Goal: Task Accomplishment & Management: Use online tool/utility

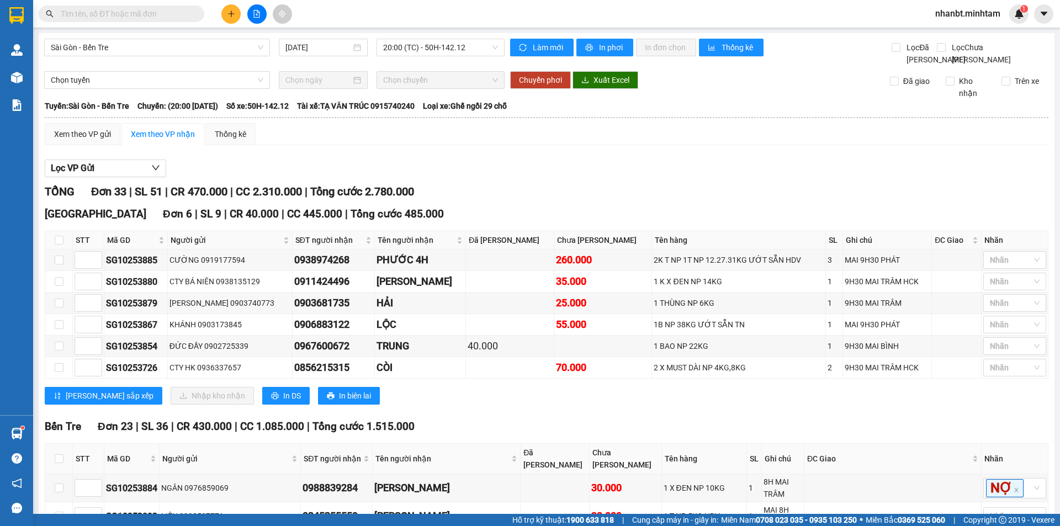
scroll to position [386, 0]
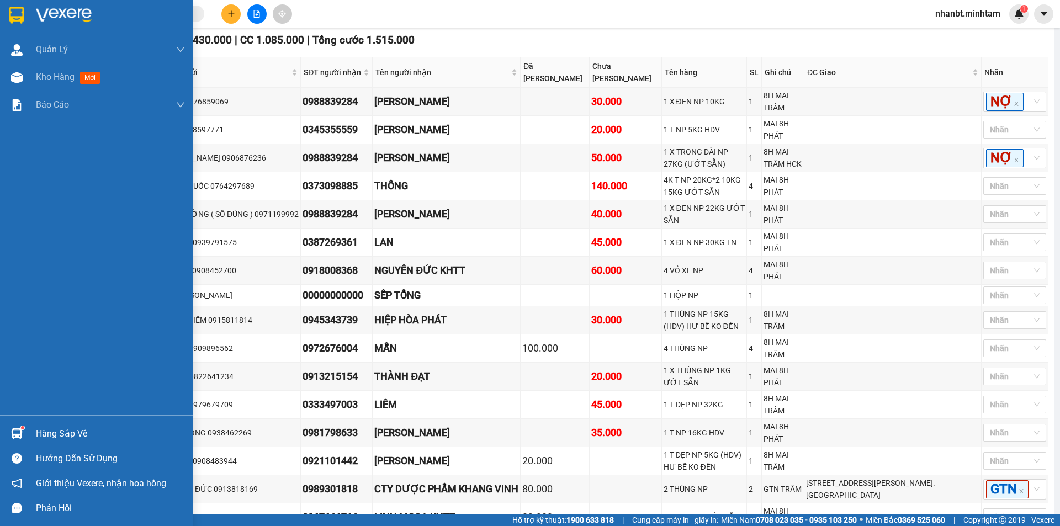
click at [25, 9] on div at bounding box center [16, 15] width 19 height 19
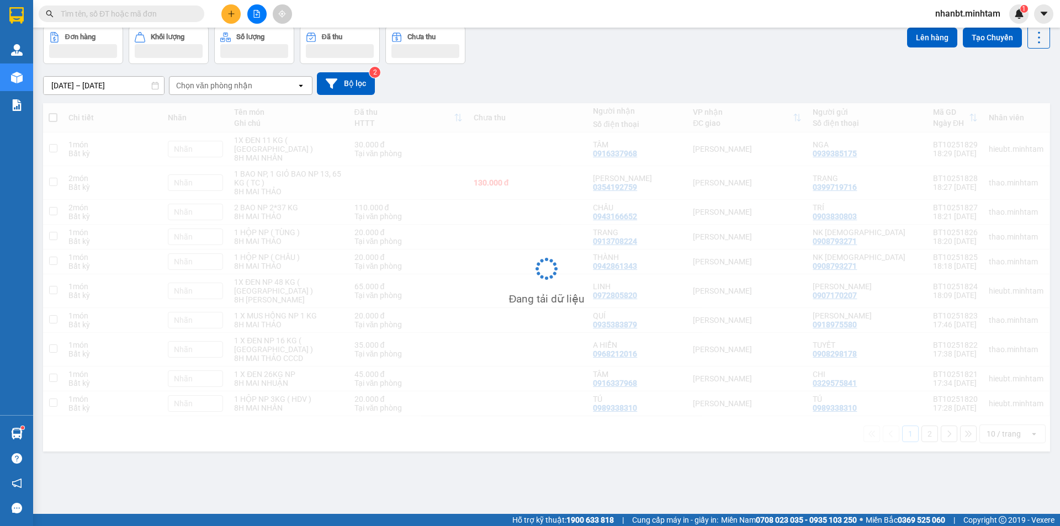
scroll to position [51, 0]
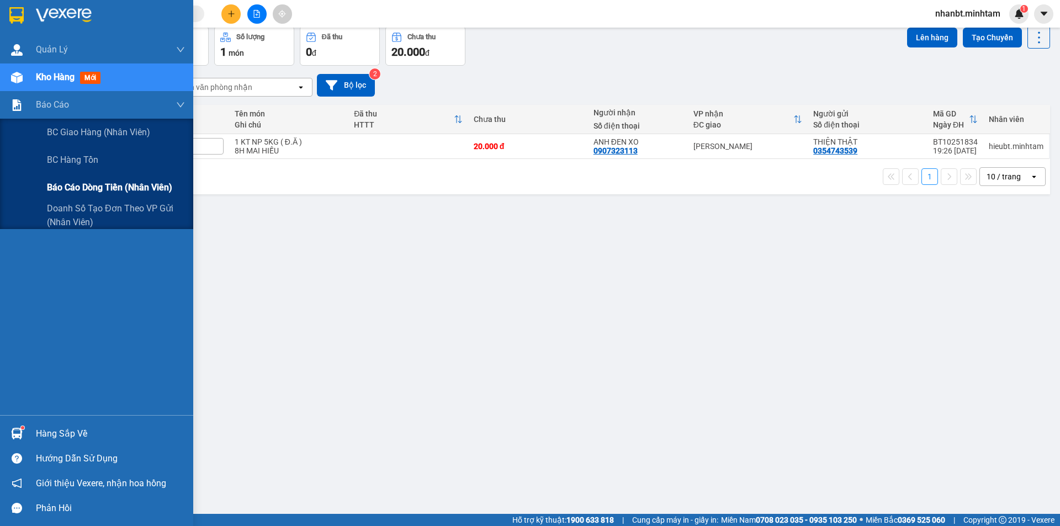
click at [95, 192] on span "Báo cáo dòng tiền (nhân viên)" at bounding box center [109, 188] width 125 height 14
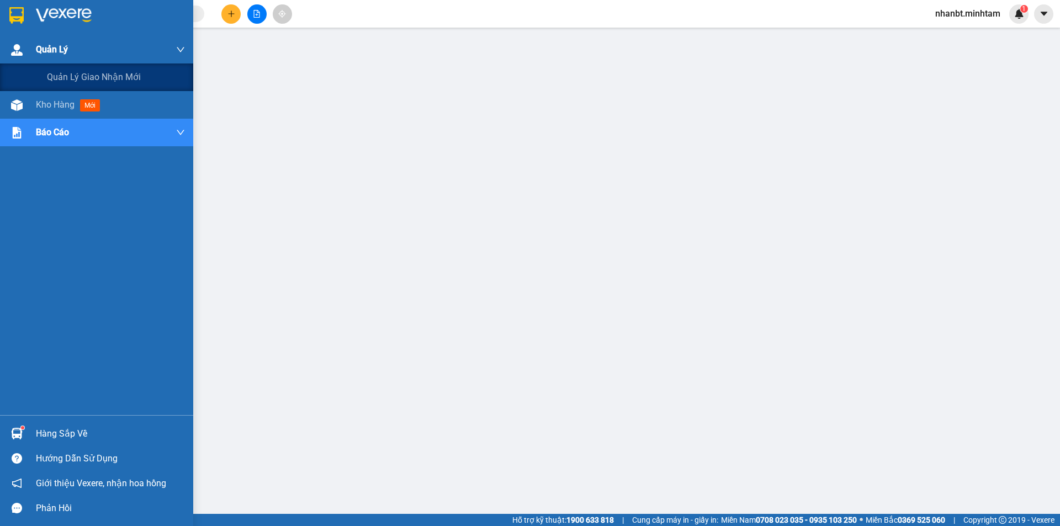
click at [0, 40] on div "Quản Lý" at bounding box center [96, 50] width 193 height 28
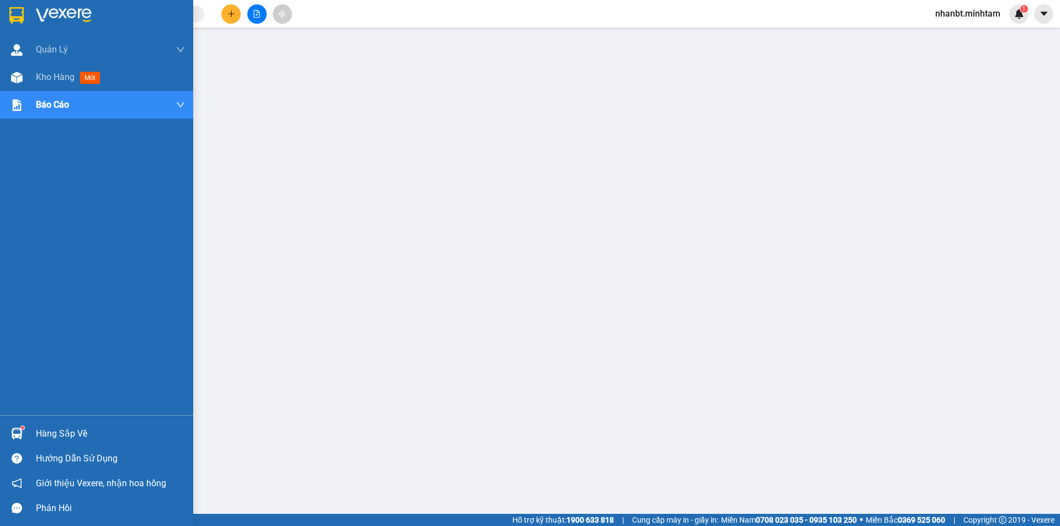
click at [7, 22] on div at bounding box center [16, 15] width 19 height 19
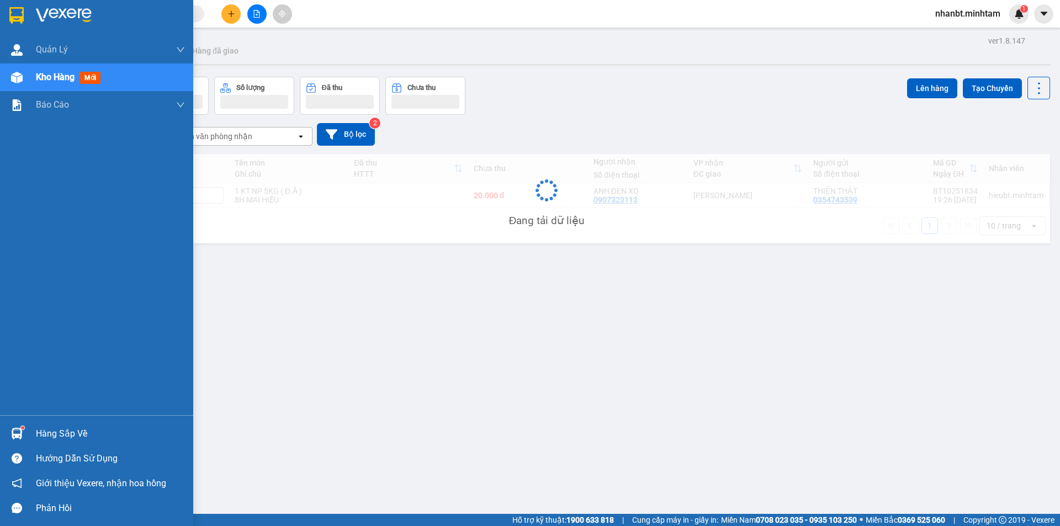
click at [18, 5] on div at bounding box center [96, 18] width 193 height 36
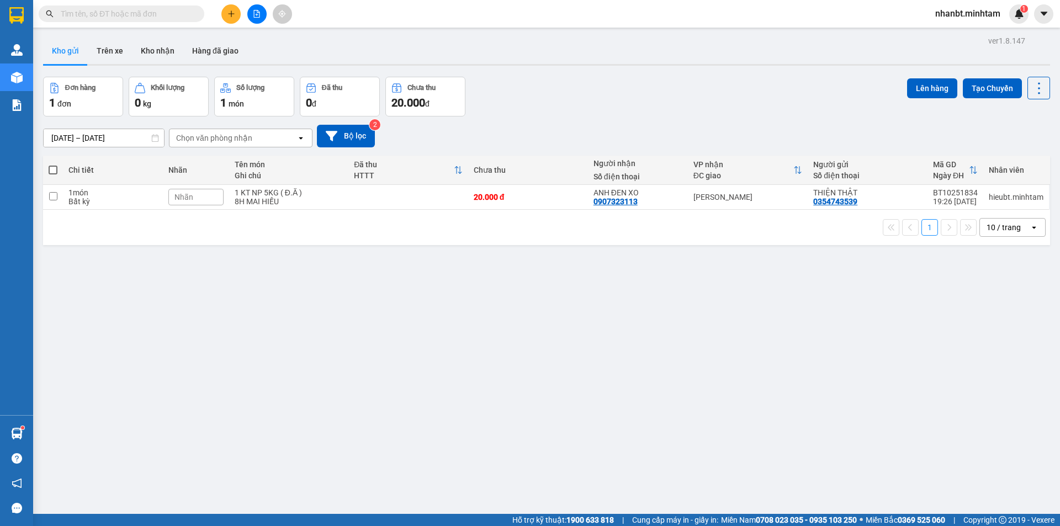
click at [309, 259] on div "ver 1.8.147 Kho gửi Trên xe Kho nhận Hàng đã giao Đơn hàng 1 đơn Khối lượng 0 k…" at bounding box center [547, 296] width 1016 height 526
click at [308, 204] on div "8H MAI HIẾU" at bounding box center [289, 201] width 108 height 9
checkbox input "true"
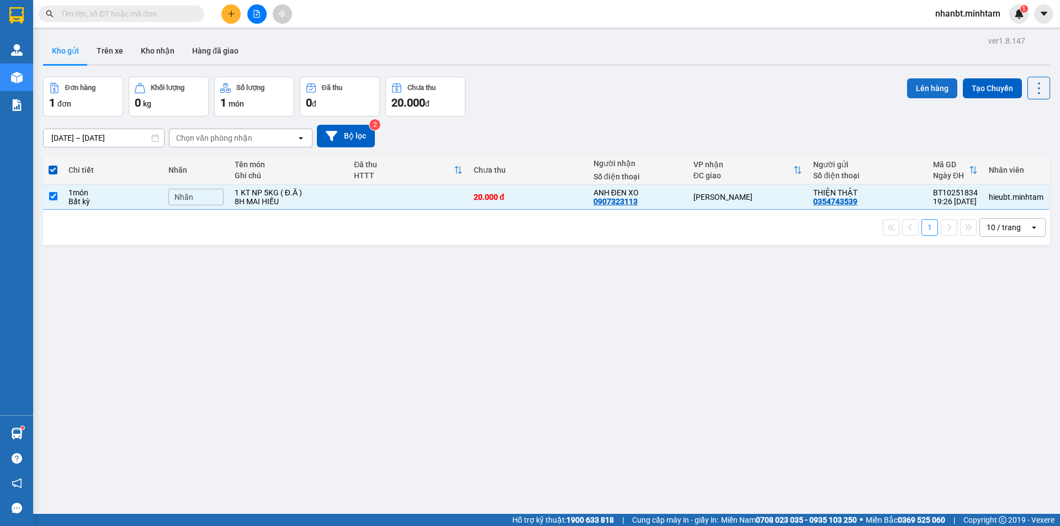
drag, startPoint x: 920, startPoint y: 88, endPoint x: 914, endPoint y: 90, distance: 6.3
click at [918, 90] on button "Lên hàng" at bounding box center [932, 88] width 50 height 20
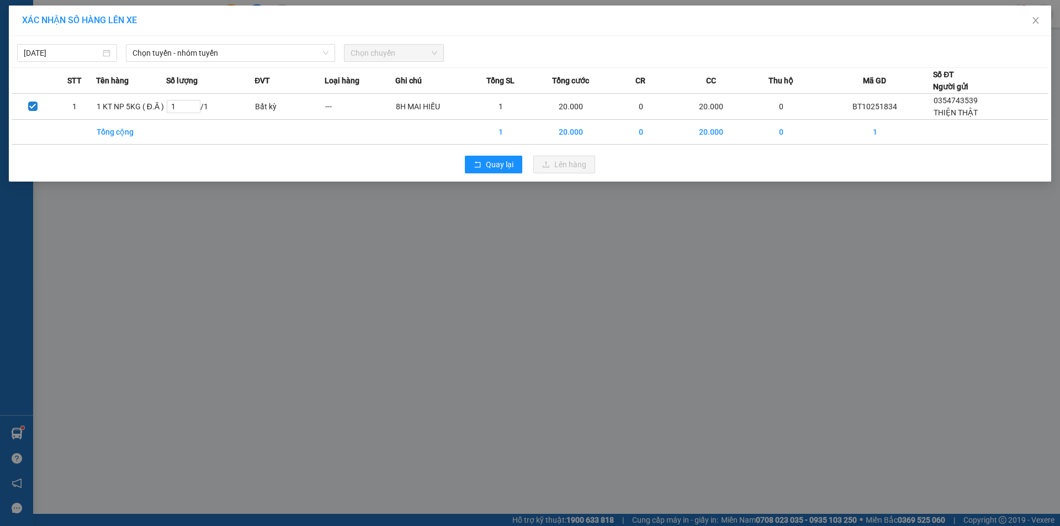
click at [216, 448] on div "XÁC NHẬN SỐ HÀNG LÊN XE [DATE] Chọn tuyến - nhóm tuyến Chọn chuyến STT Tên hàng…" at bounding box center [530, 263] width 1060 height 526
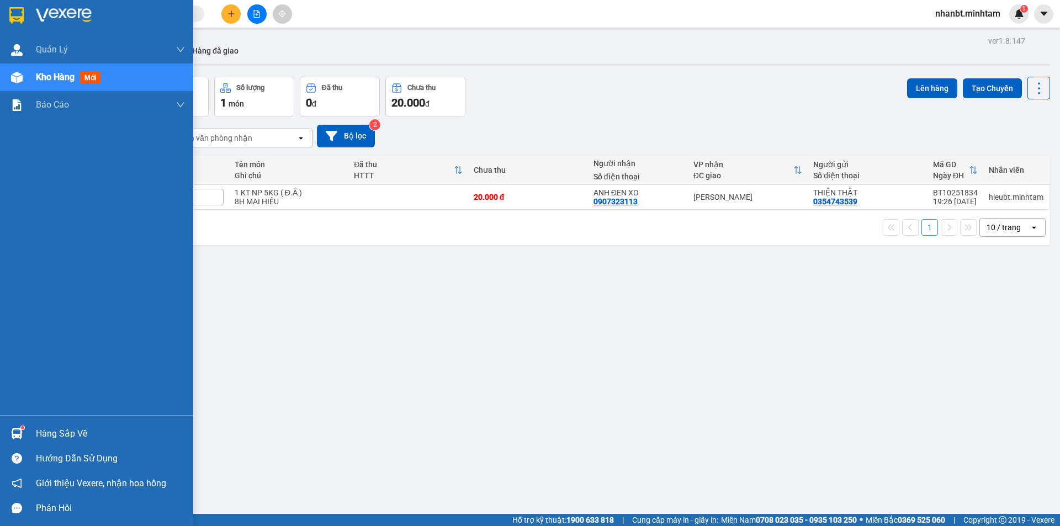
click at [14, 24] on div at bounding box center [16, 15] width 19 height 19
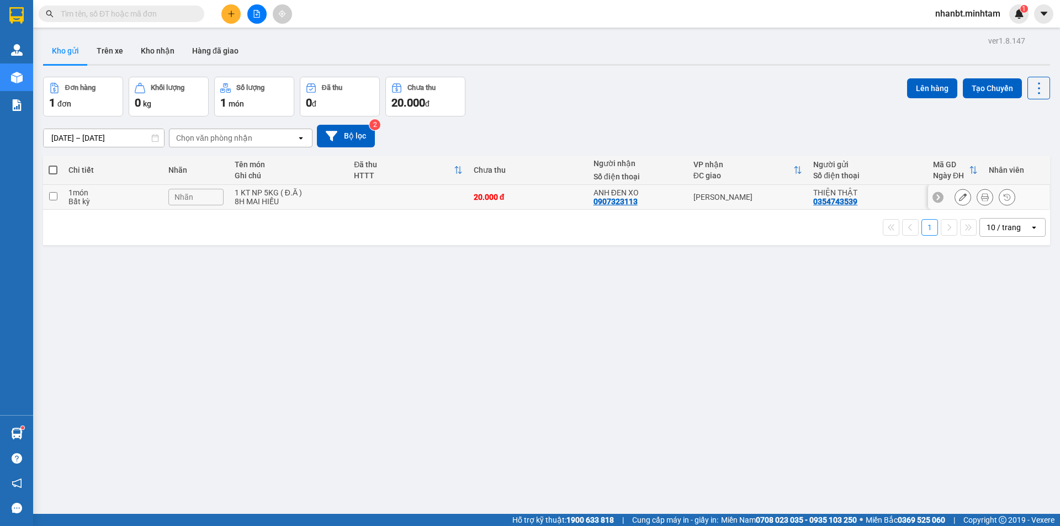
click at [326, 205] on div "8H MAI HIẾU" at bounding box center [289, 201] width 108 height 9
checkbox input "true"
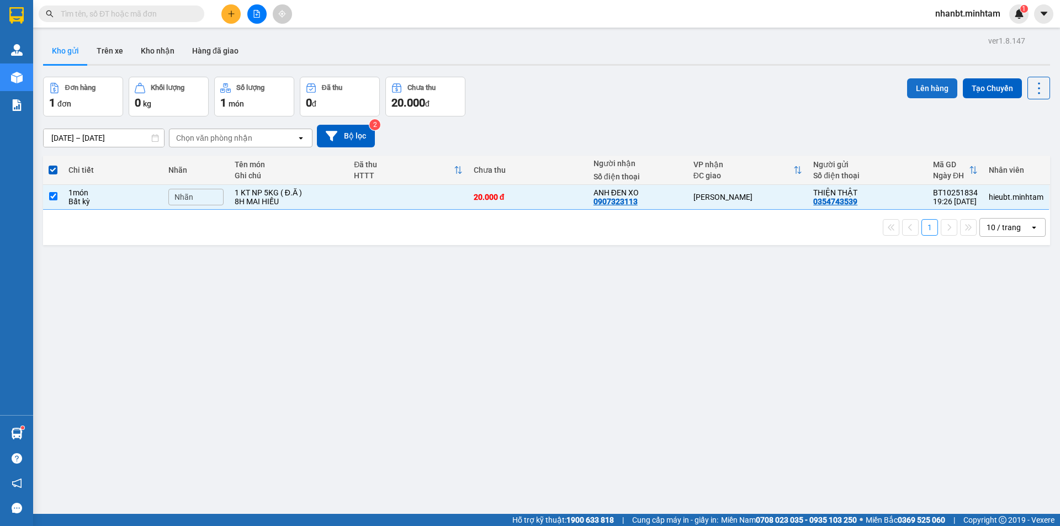
click at [908, 91] on button "Lên hàng" at bounding box center [932, 88] width 50 height 20
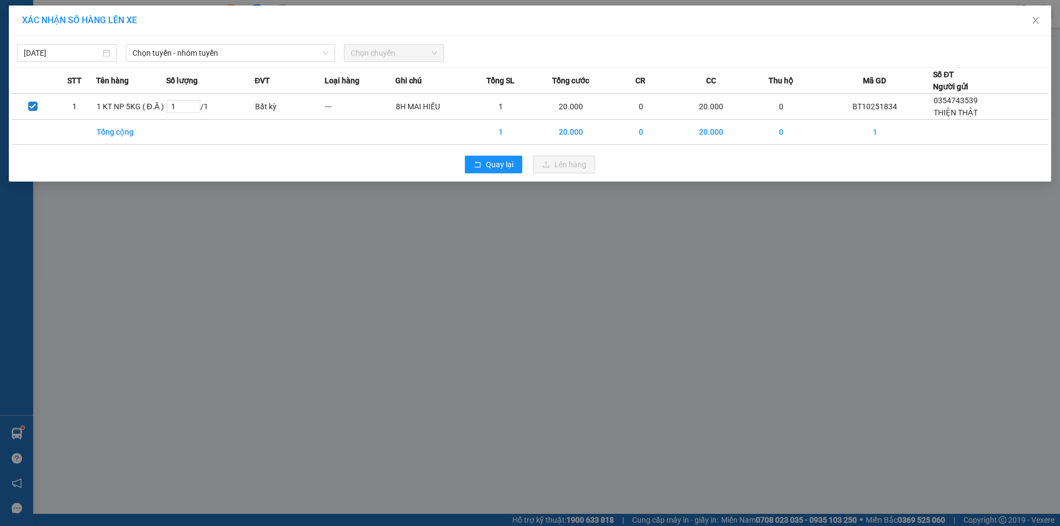
click at [89, 62] on div "[DATE] Chọn tuyến - nhóm tuyến Chọn chuyến STT Tên hàng Số lượng ĐVT Loại hàng …" at bounding box center [530, 109] width 1042 height 146
click at [87, 57] on input "[DATE]" at bounding box center [62, 53] width 77 height 12
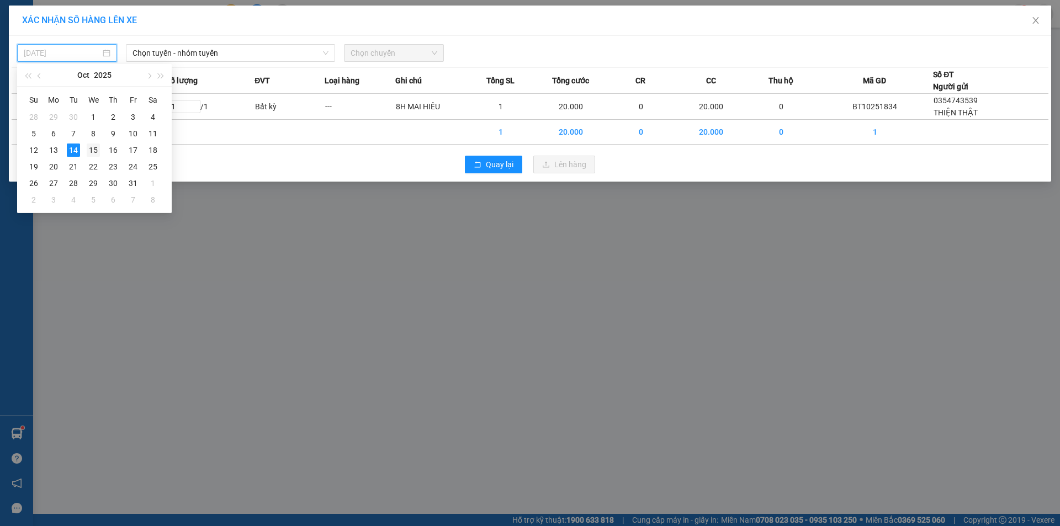
click at [93, 151] on div "15" at bounding box center [93, 150] width 13 height 13
type input "[DATE]"
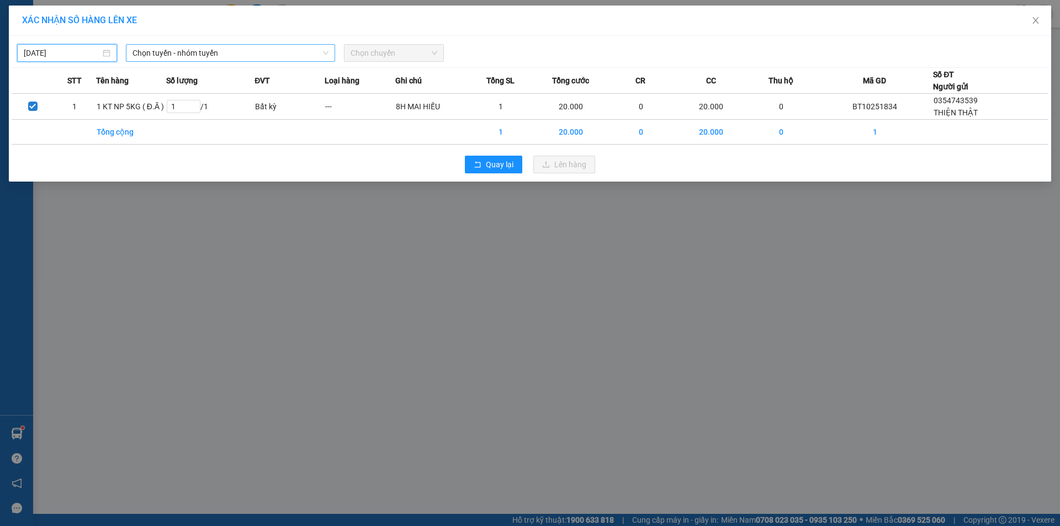
click at [232, 60] on span "Chọn tuyến - nhóm tuyến" at bounding box center [231, 53] width 196 height 17
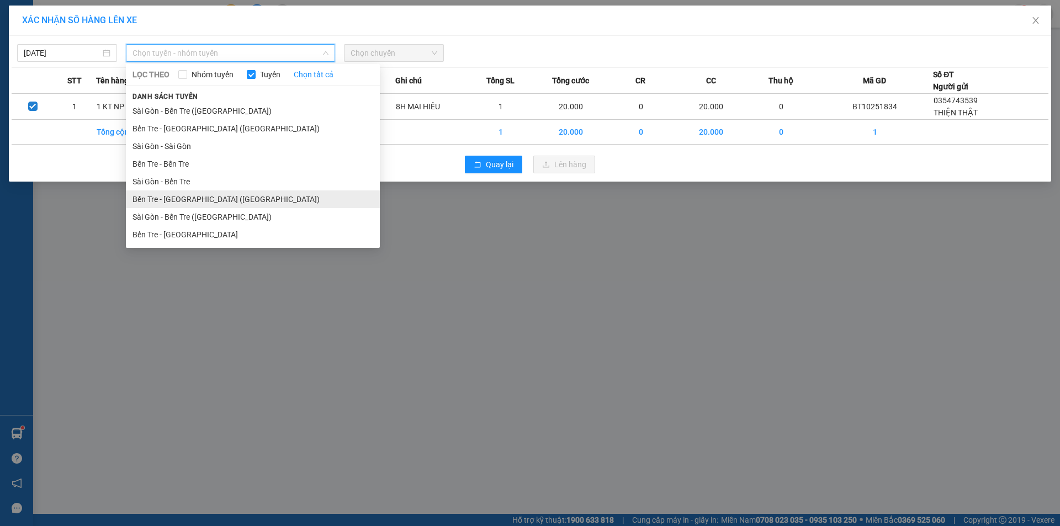
click at [228, 205] on li "Bến Tre - [GEOGRAPHIC_DATA] ([GEOGRAPHIC_DATA])" at bounding box center [253, 199] width 254 height 18
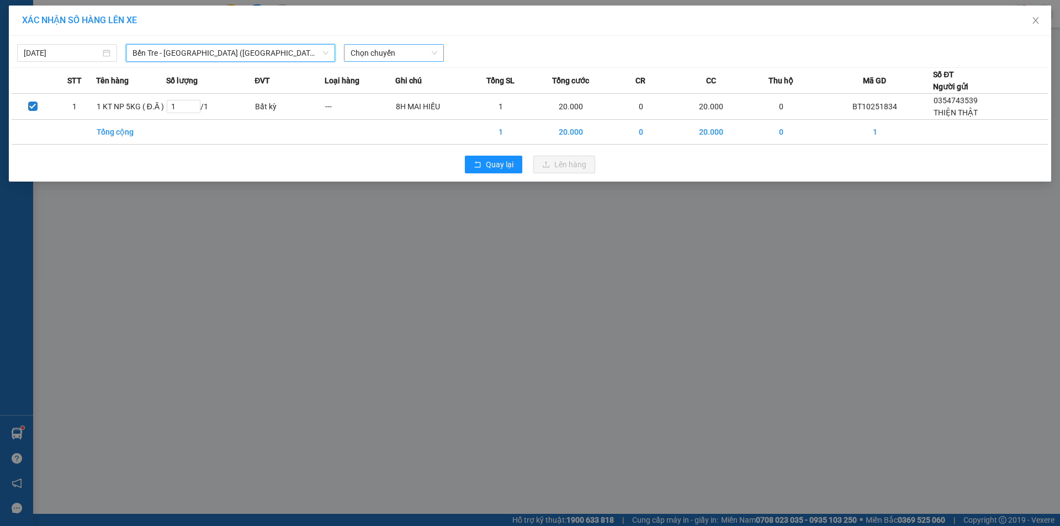
click at [361, 44] on div "Chọn chuyến" at bounding box center [394, 53] width 100 height 18
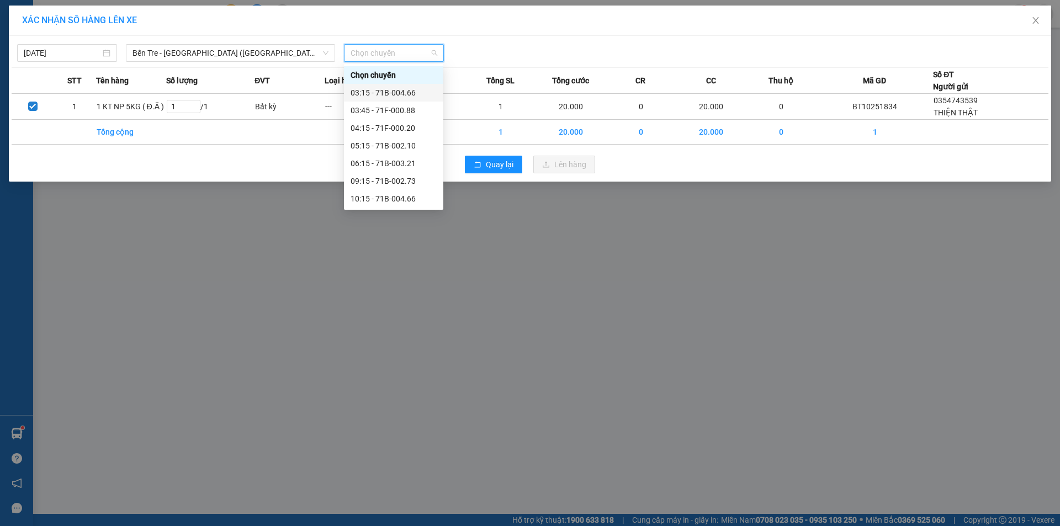
click at [391, 91] on div "03:15 - 71B-004.66" at bounding box center [394, 93] width 86 height 12
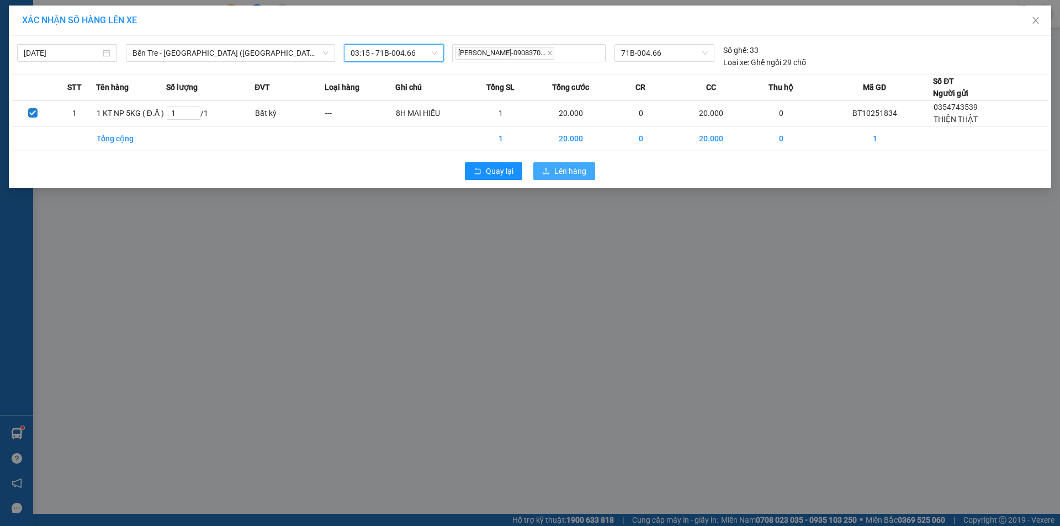
click at [576, 167] on span "Lên hàng" at bounding box center [570, 171] width 32 height 12
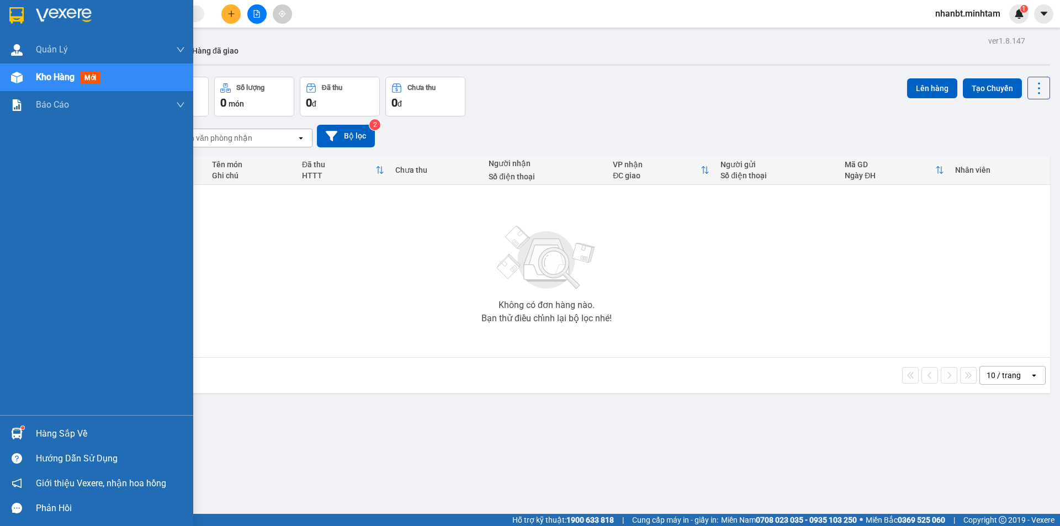
click at [10, 10] on img at bounding box center [16, 15] width 14 height 17
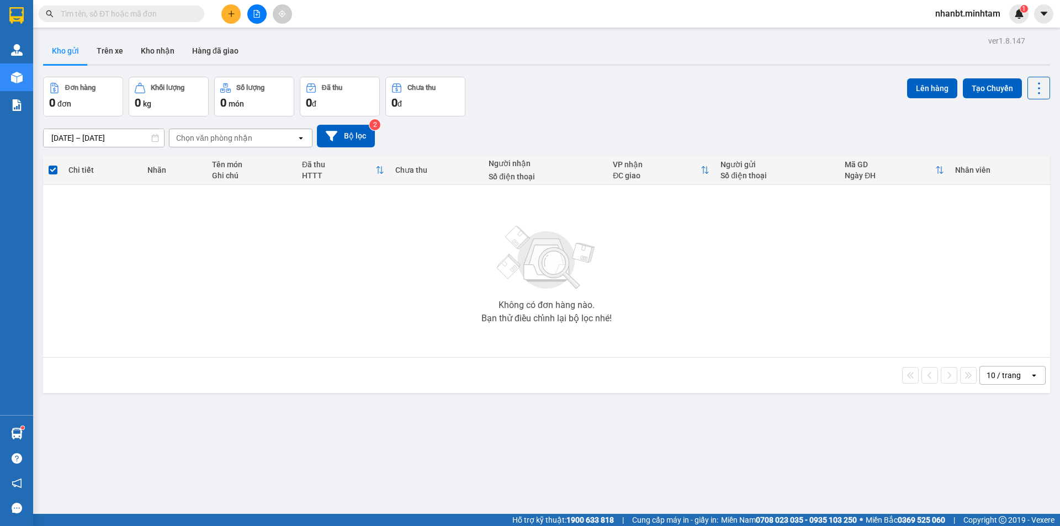
click at [947, 13] on span "nhanbt.minhtam" at bounding box center [967, 14] width 83 height 14
click at [945, 30] on span "Đăng xuất" at bounding box center [972, 34] width 60 height 12
